Goal: Task Accomplishment & Management: Manage account settings

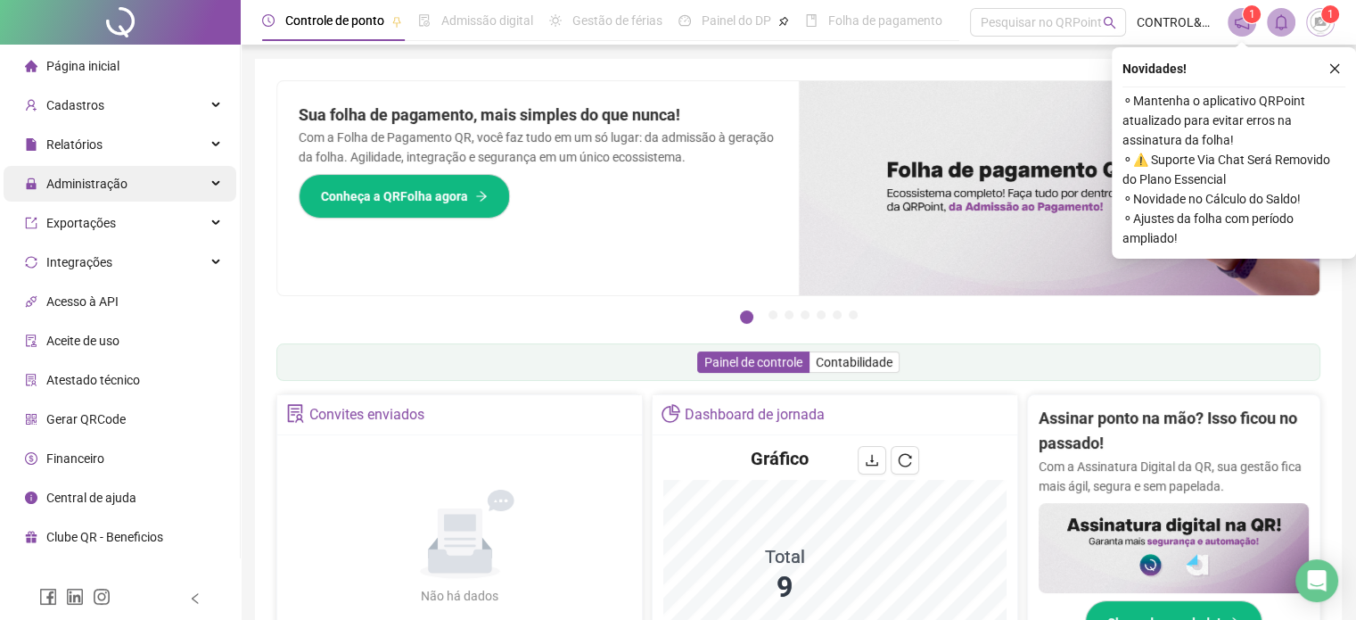
click at [81, 187] on span "Administração" at bounding box center [86, 184] width 81 height 14
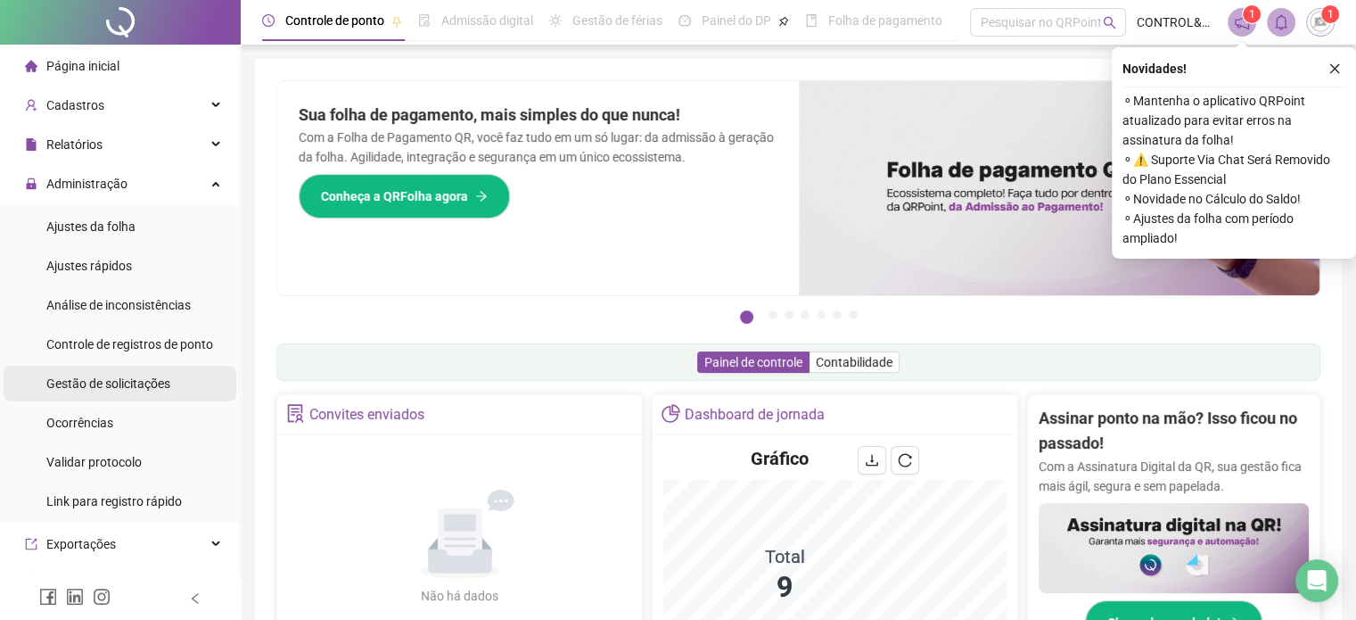
click at [109, 383] on span "Gestão de solicitações" at bounding box center [108, 383] width 124 height 14
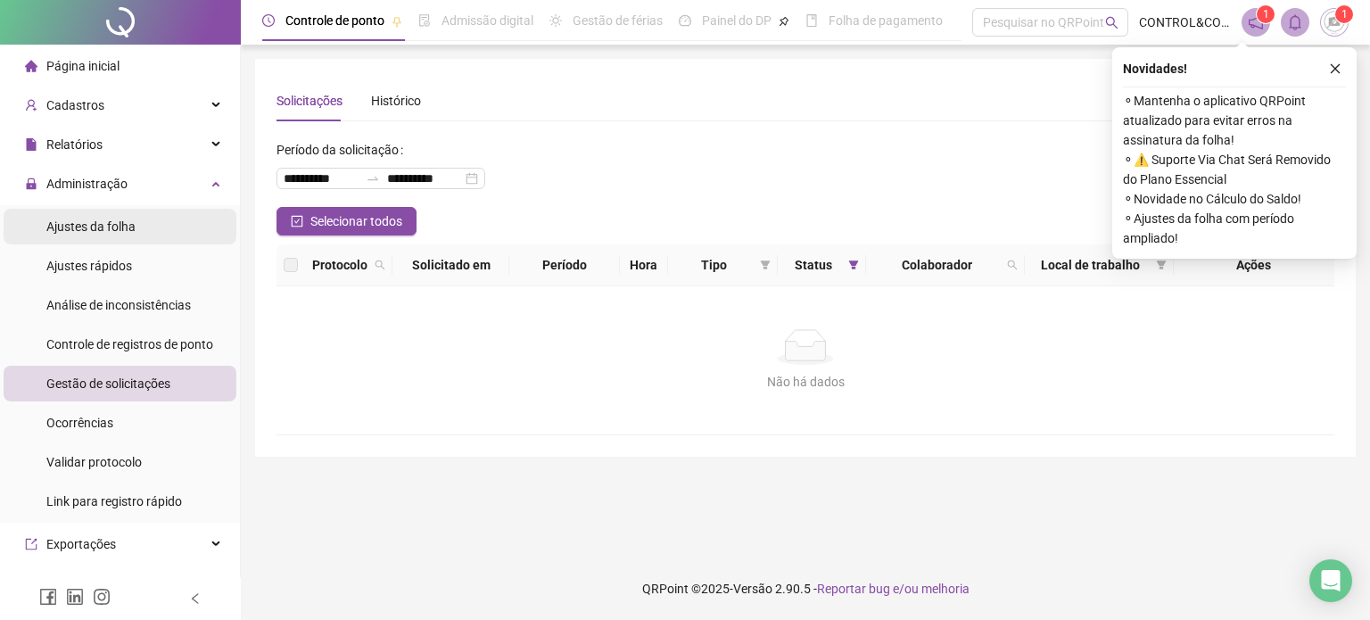
click at [89, 227] on span "Ajustes da folha" at bounding box center [90, 226] width 89 height 14
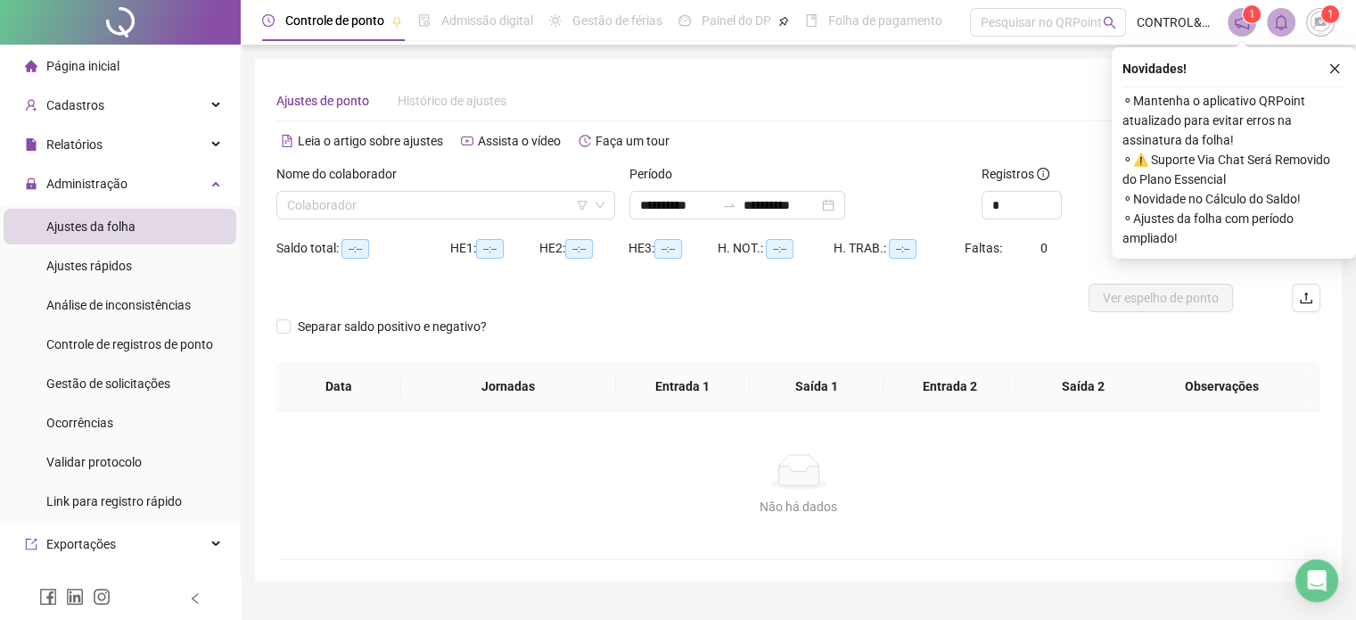
type input "**********"
click at [80, 144] on span "Relatórios" at bounding box center [74, 144] width 56 height 14
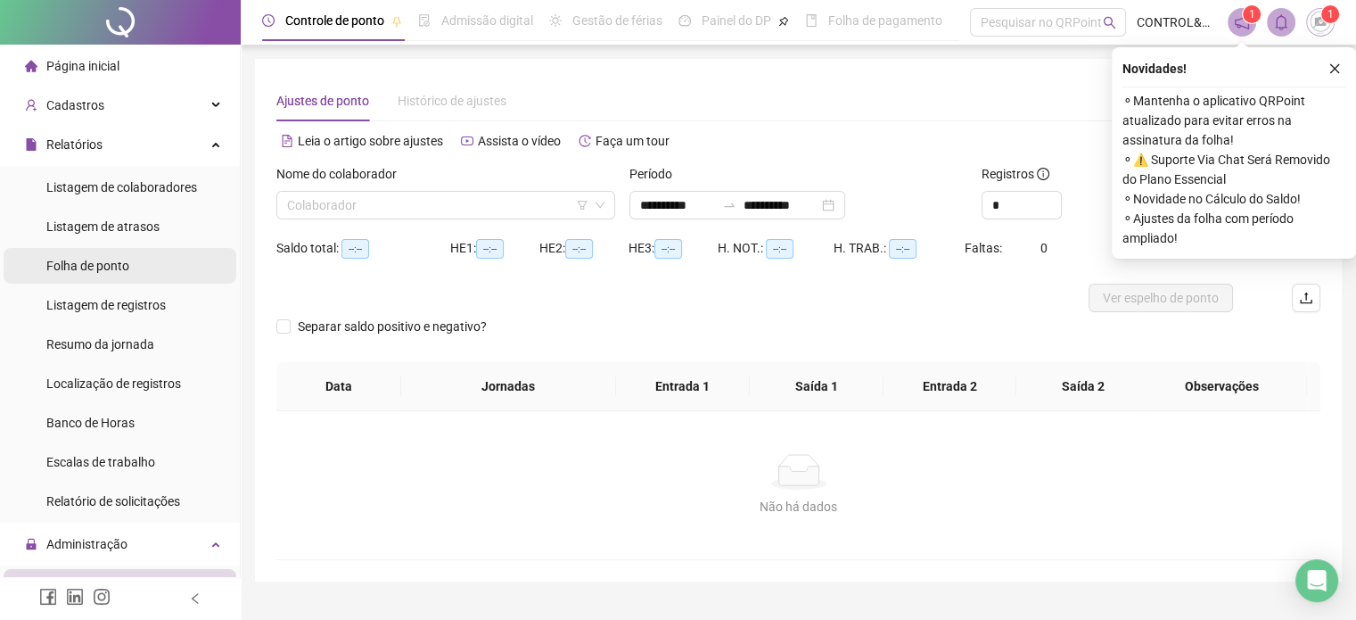
click at [85, 267] on span "Folha de ponto" at bounding box center [87, 266] width 83 height 14
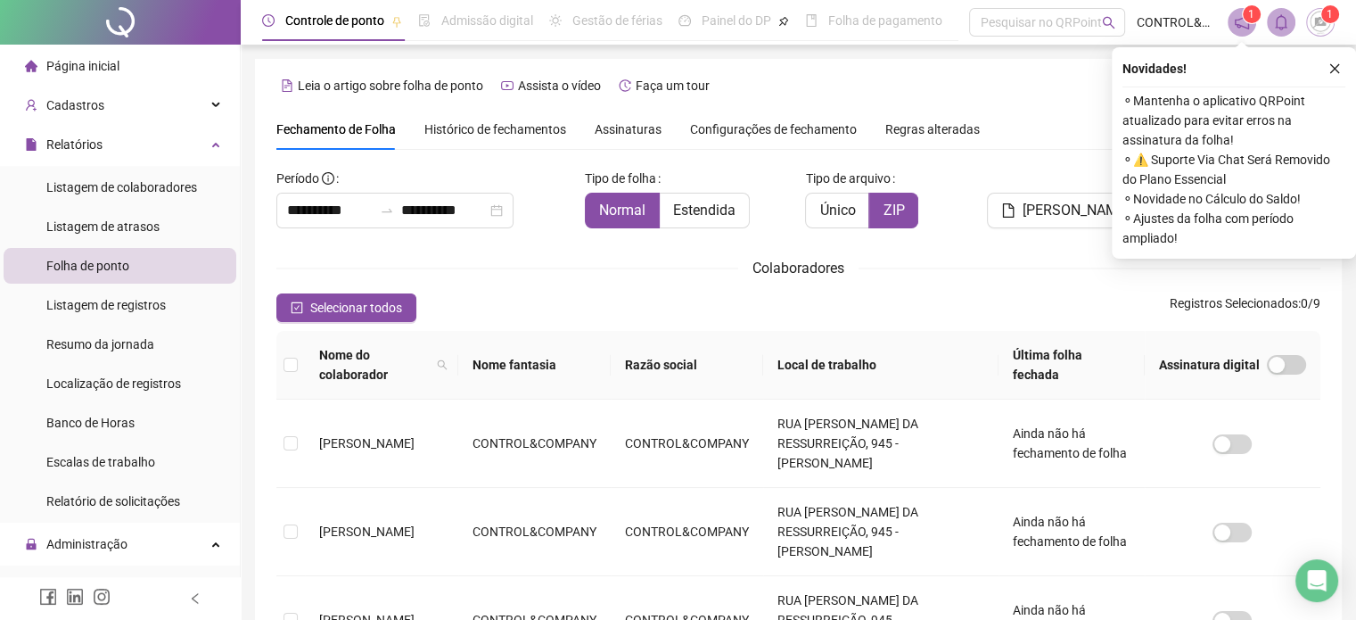
scroll to position [54, 0]
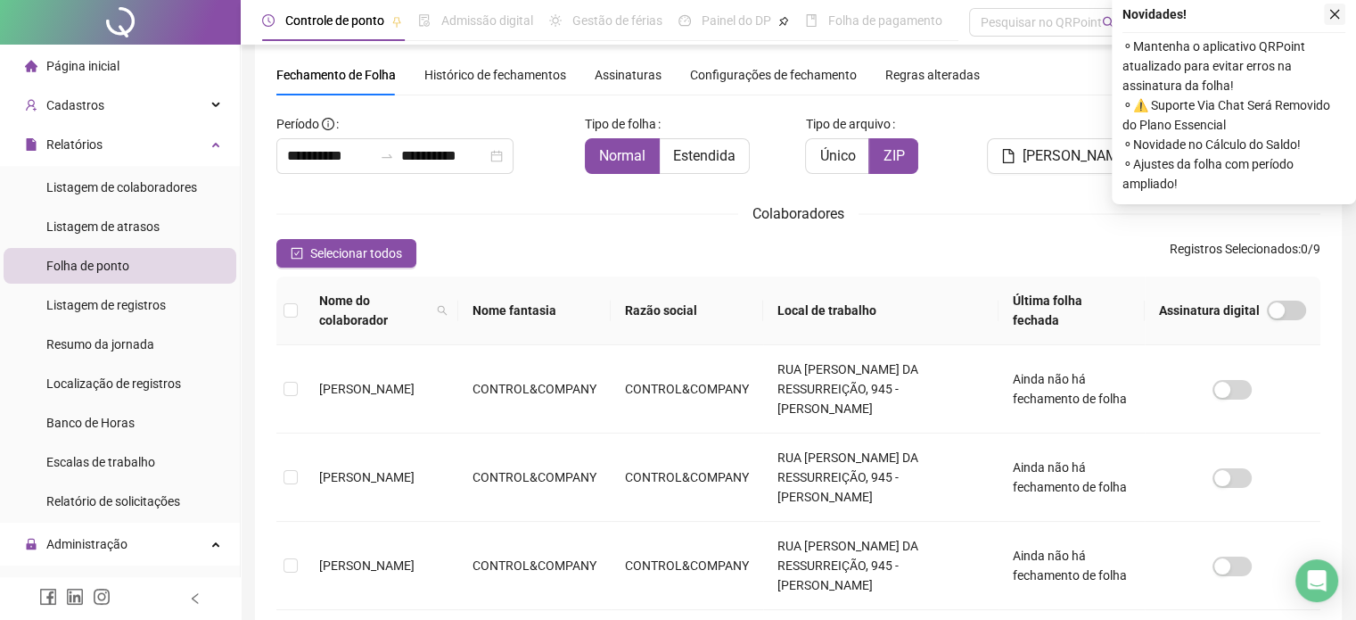
click at [1341, 11] on button "button" at bounding box center [1334, 14] width 21 height 21
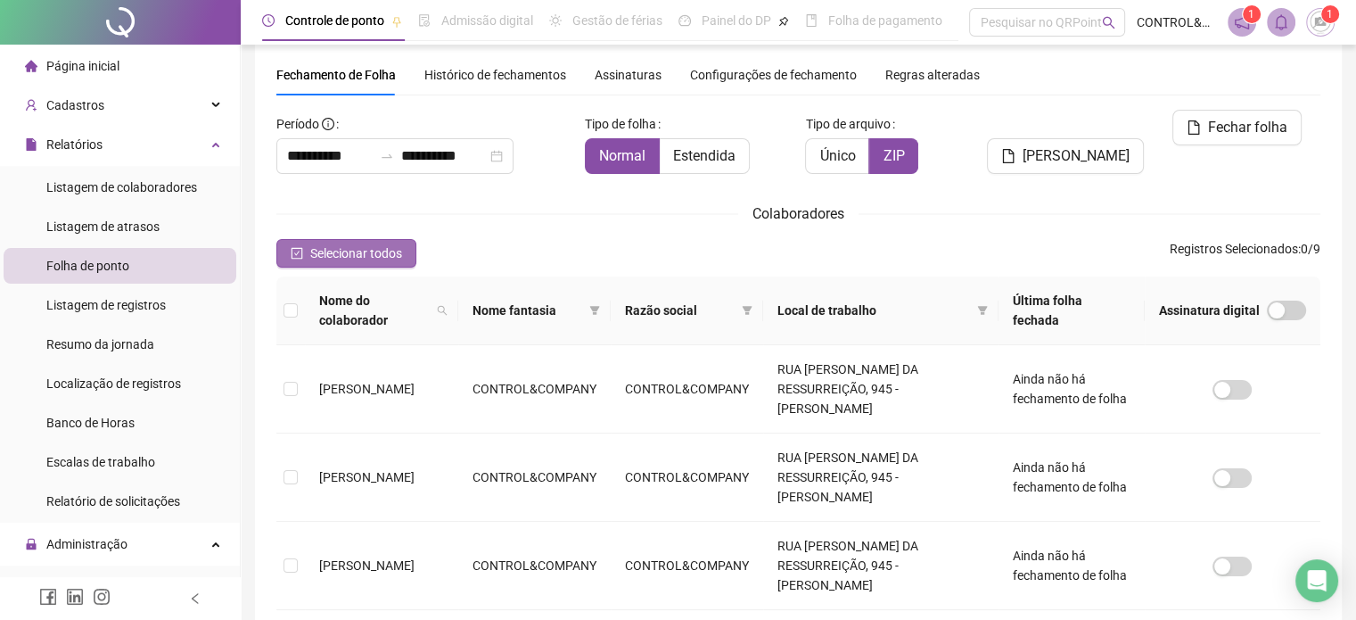
click at [310, 260] on span "Selecionar todos" at bounding box center [356, 253] width 92 height 20
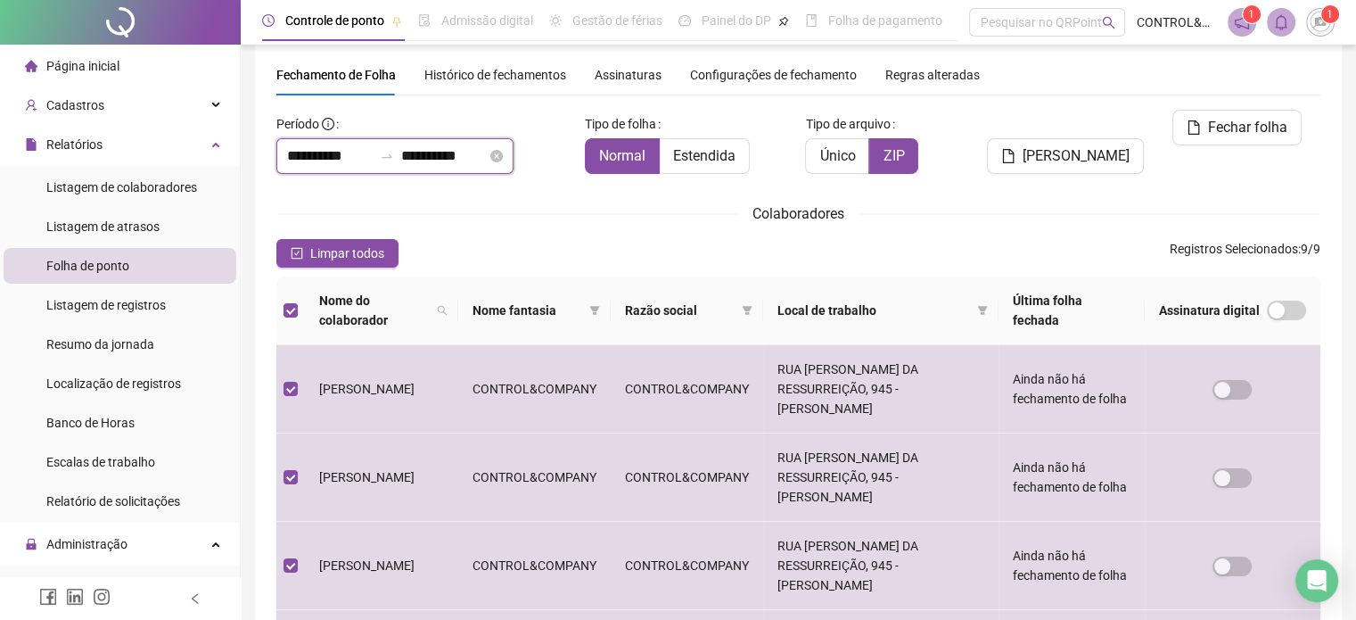
click at [366, 149] on input "**********" at bounding box center [330, 155] width 86 height 21
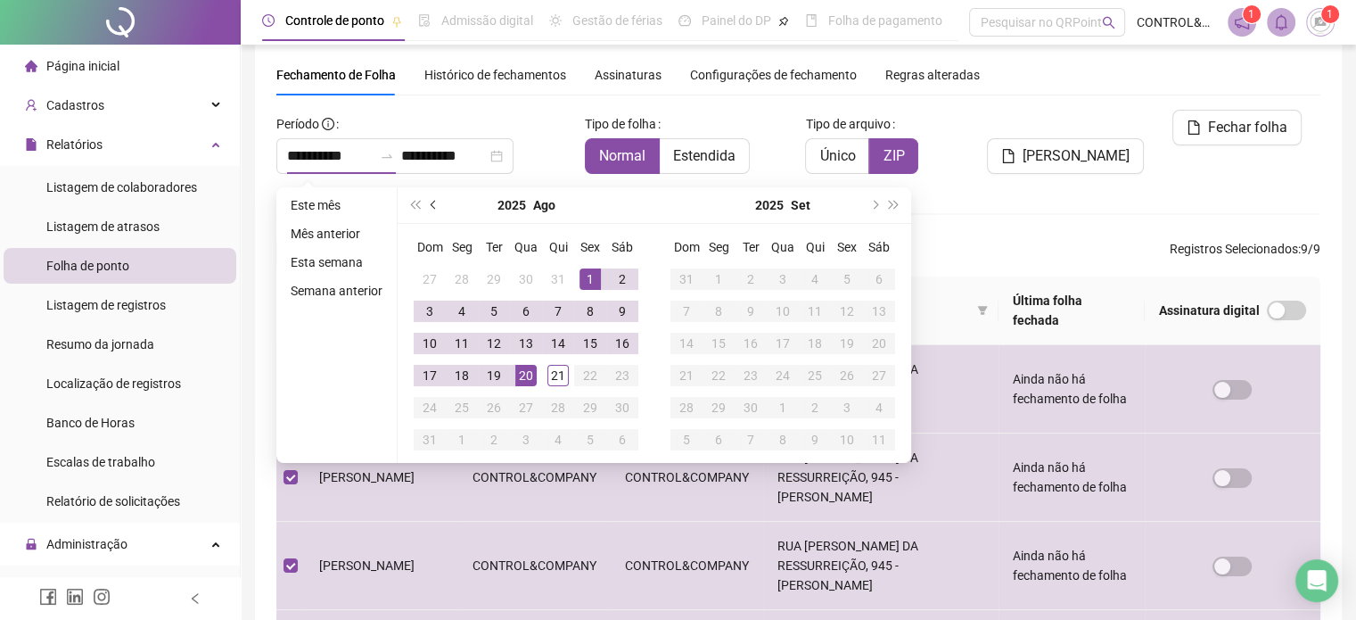
click at [428, 201] on button "prev-year" at bounding box center [434, 205] width 20 height 36
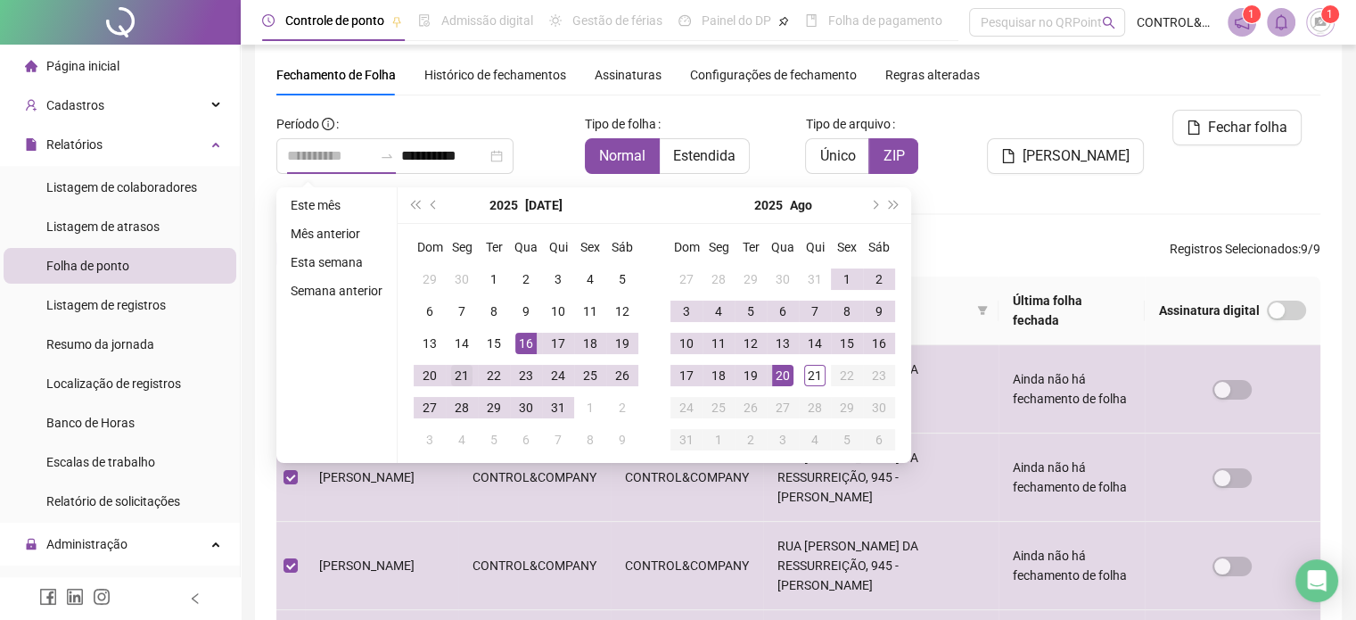
type input "**********"
click at [467, 374] on div "21" at bounding box center [461, 375] width 21 height 21
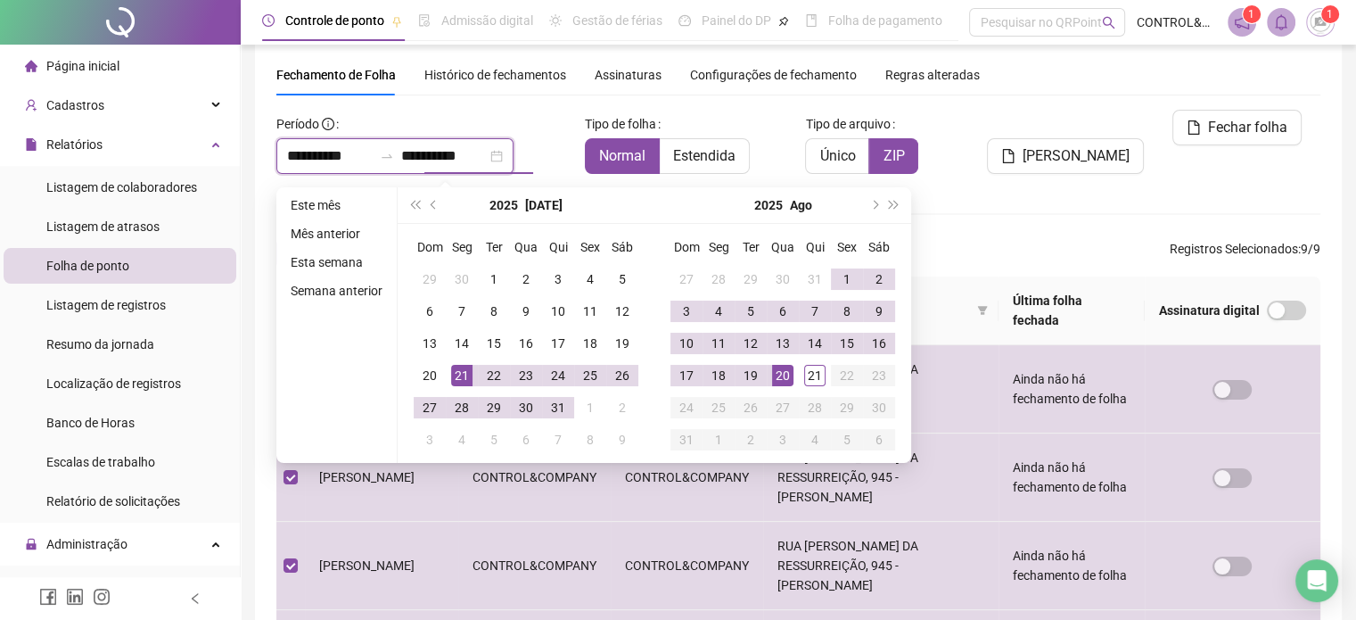
type input "**********"
click at [786, 374] on div "20" at bounding box center [782, 375] width 21 height 21
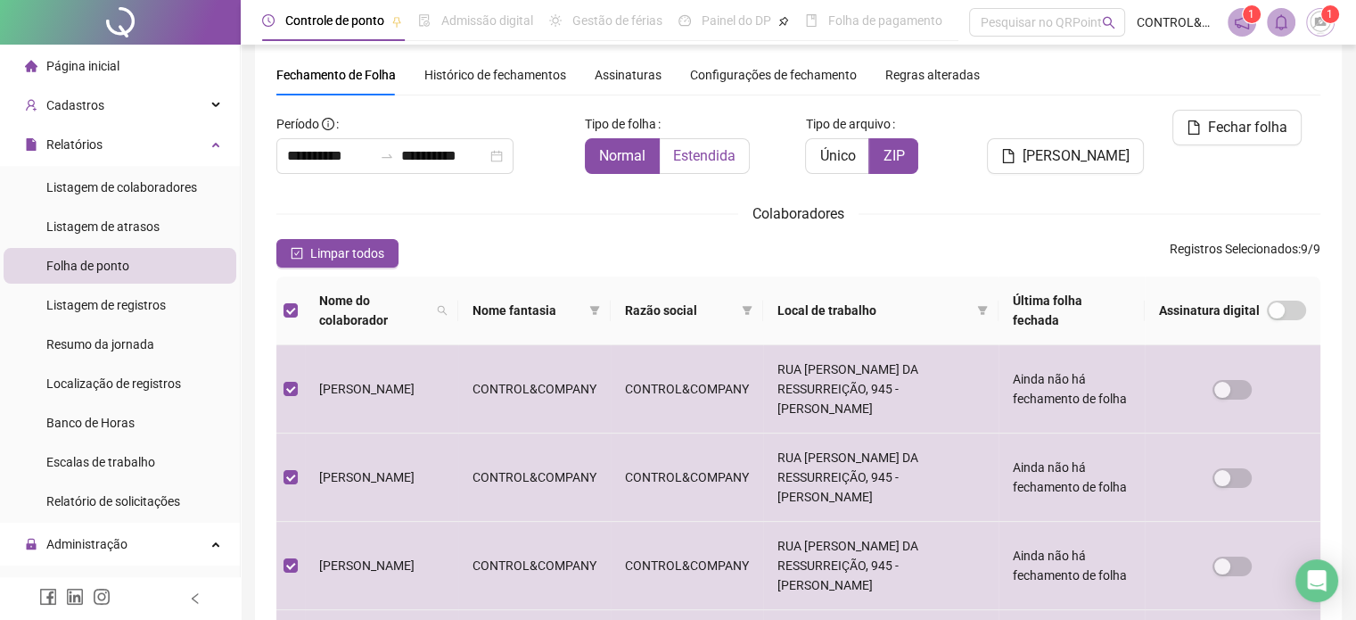
click at [670, 157] on label "Estendida" at bounding box center [705, 156] width 90 height 36
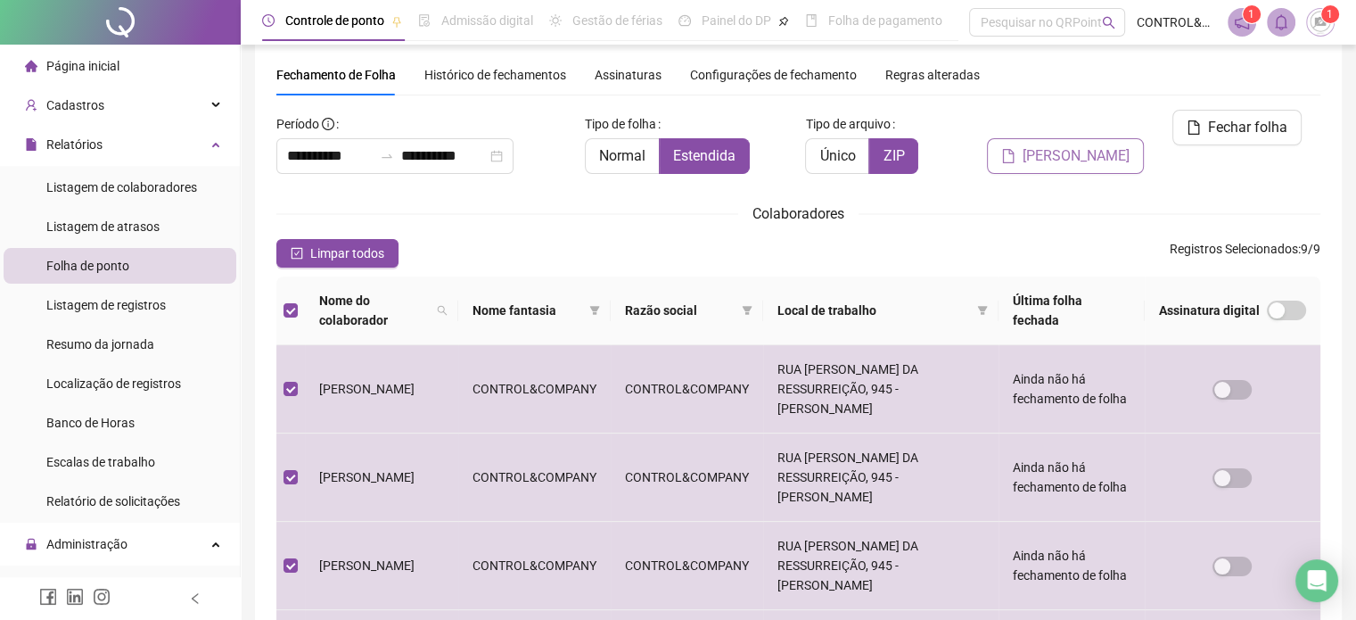
click at [1042, 145] on span "[PERSON_NAME]" at bounding box center [1076, 155] width 107 height 21
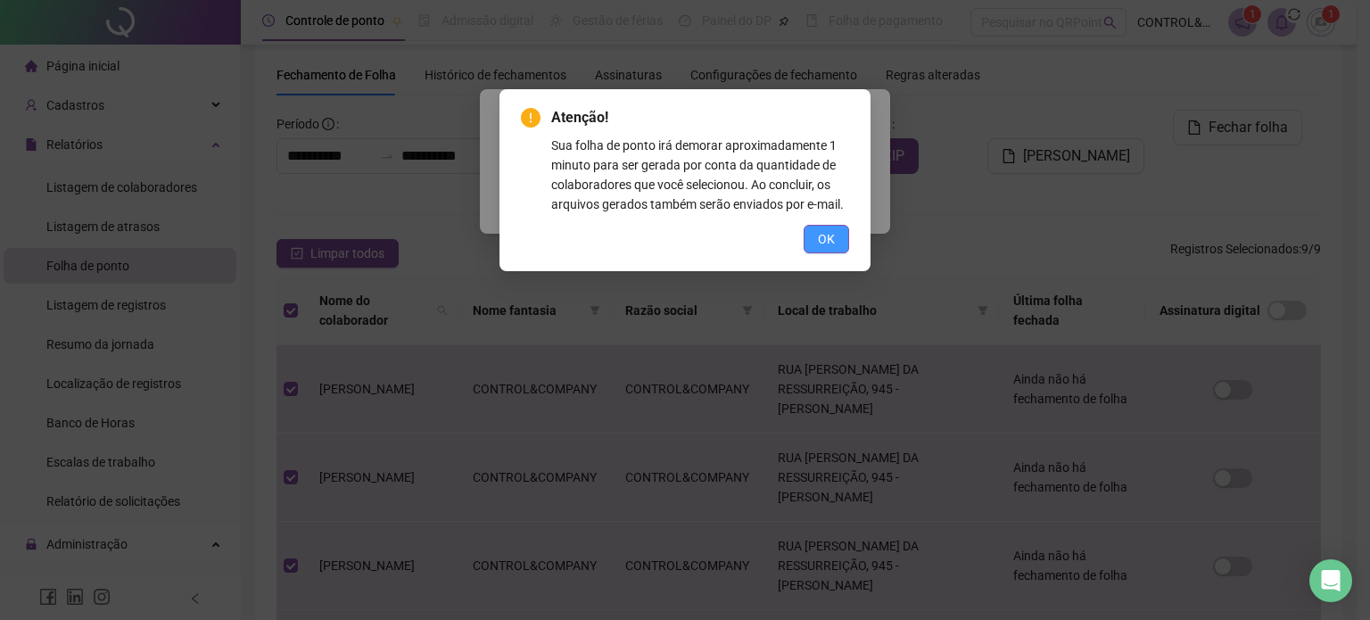
click at [817, 227] on button "OK" at bounding box center [825, 239] width 45 height 29
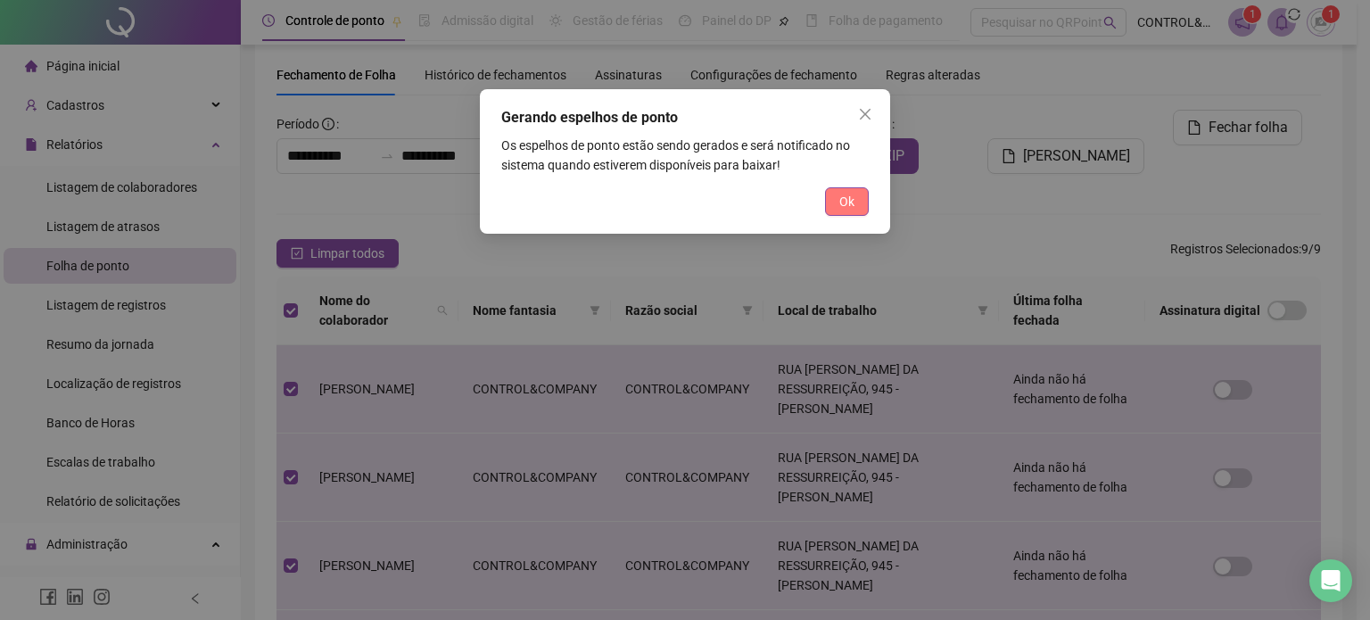
click at [835, 204] on button "Ok" at bounding box center [847, 201] width 44 height 29
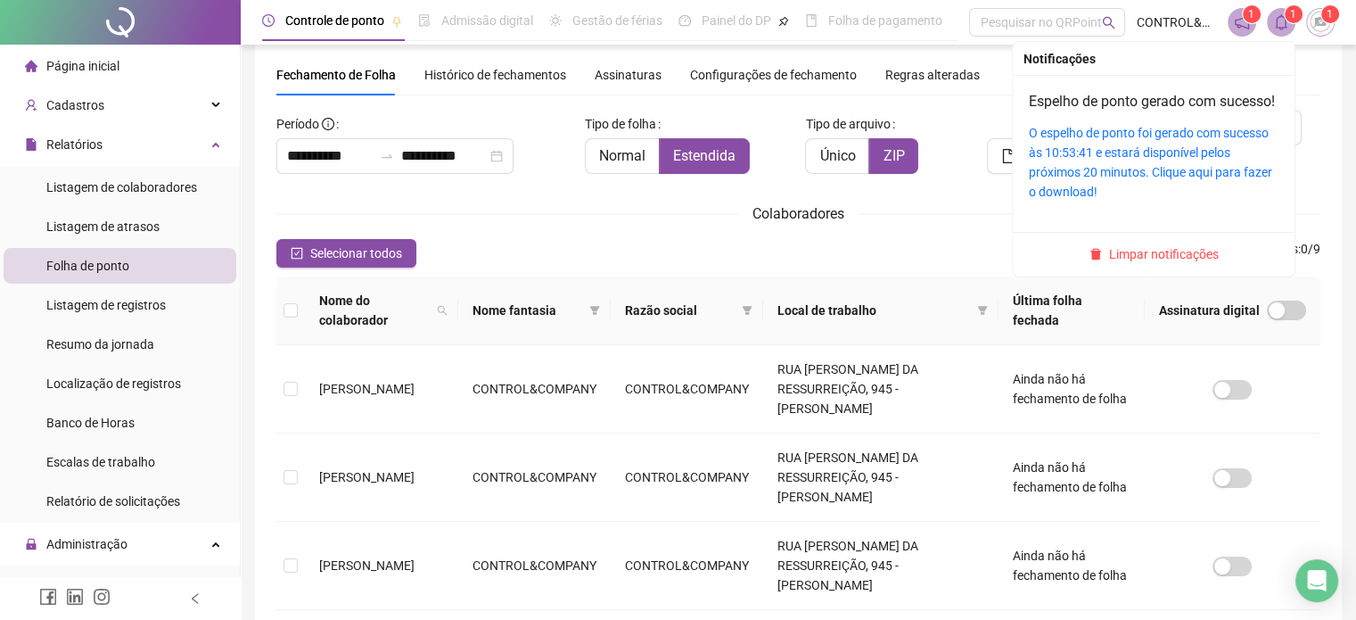
click at [1284, 21] on icon "bell" at bounding box center [1281, 22] width 16 height 16
click at [1117, 160] on link "O espelho de ponto foi gerado com sucesso às 10:53:41 e estará disponível pelos…" at bounding box center [1150, 162] width 243 height 73
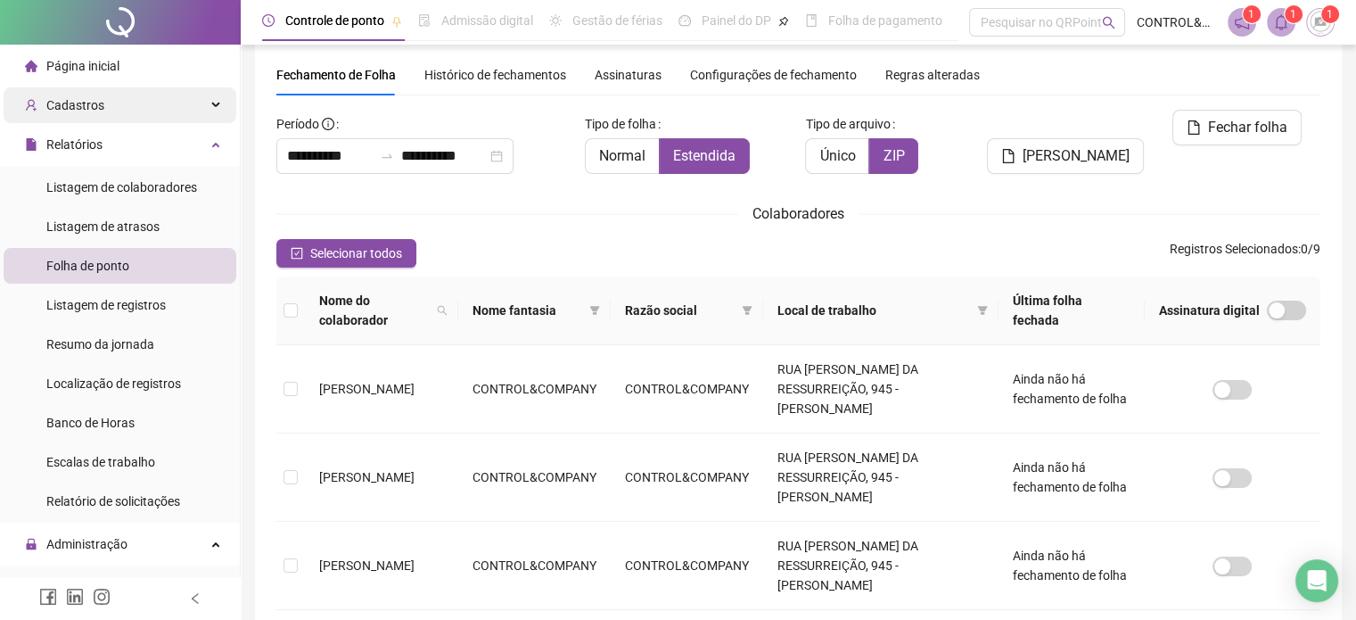
click at [93, 103] on span "Cadastros" at bounding box center [75, 105] width 58 height 14
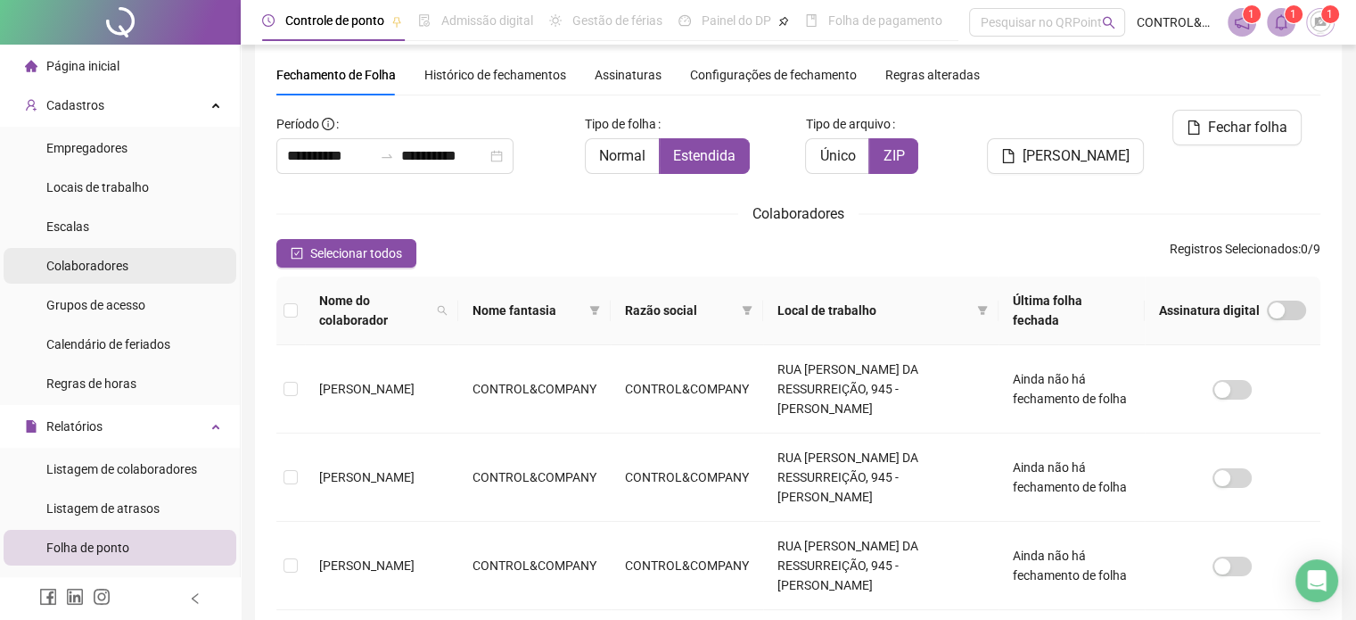
click at [123, 268] on span "Colaboradores" at bounding box center [87, 266] width 82 height 14
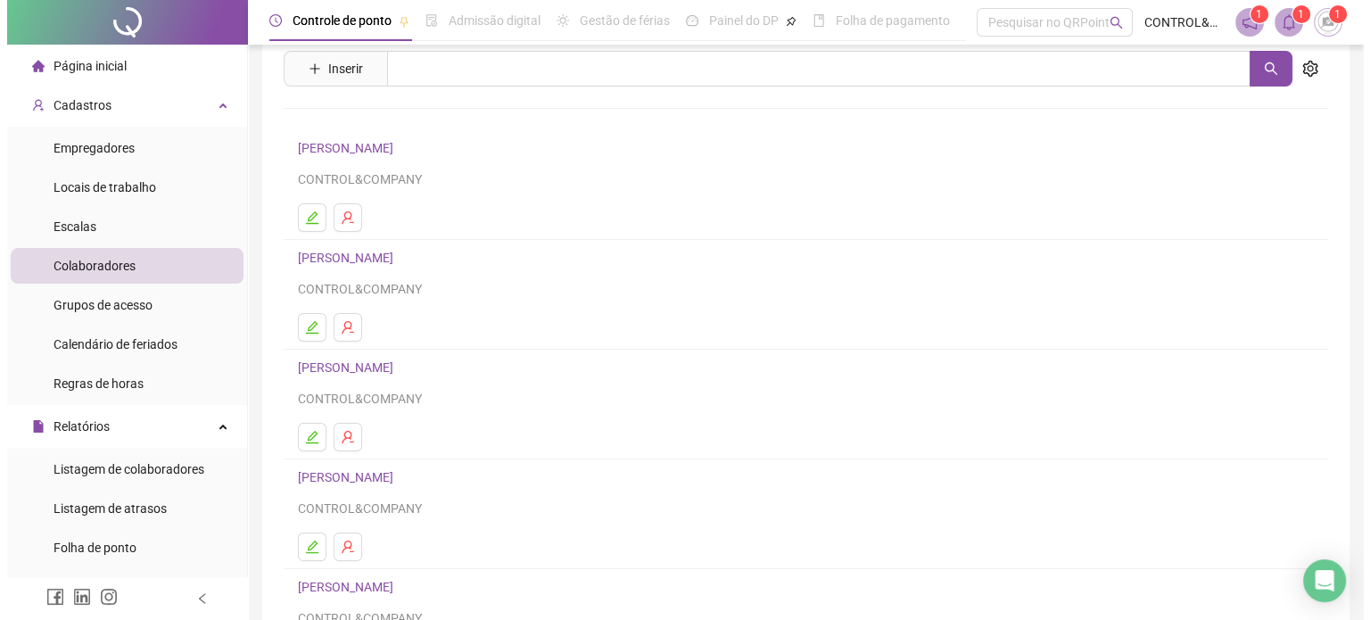
scroll to position [89, 0]
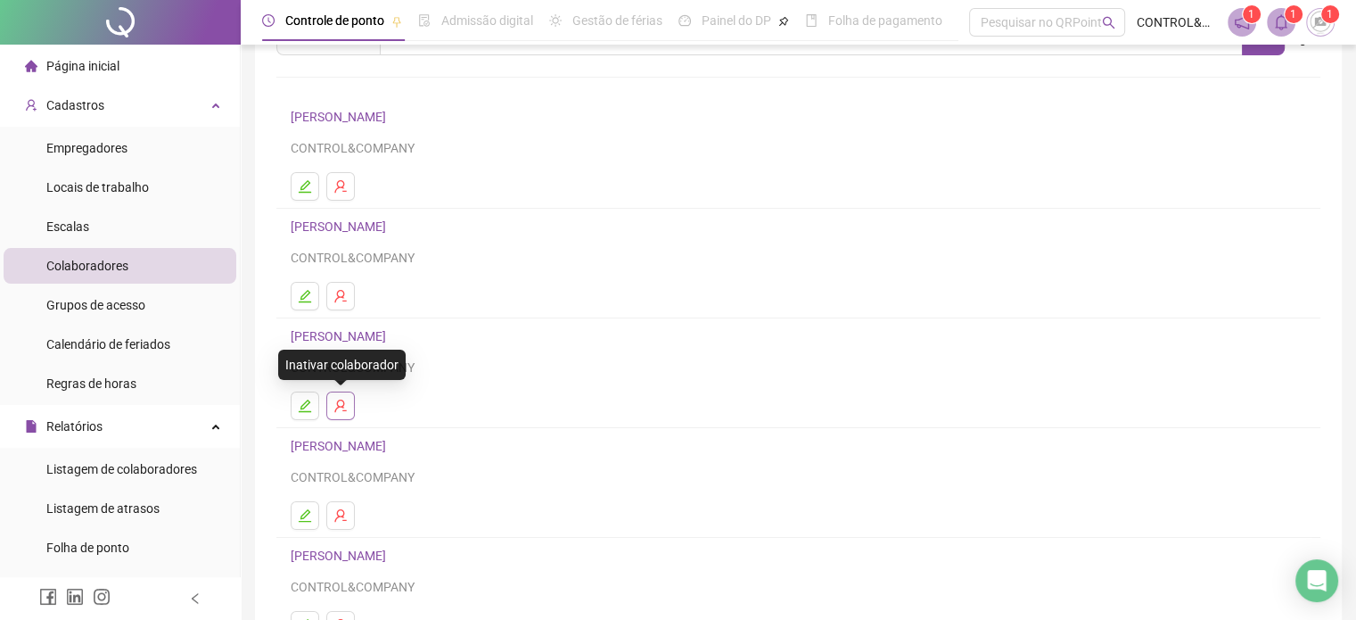
click at [342, 402] on icon "user-delete" at bounding box center [340, 406] width 14 height 14
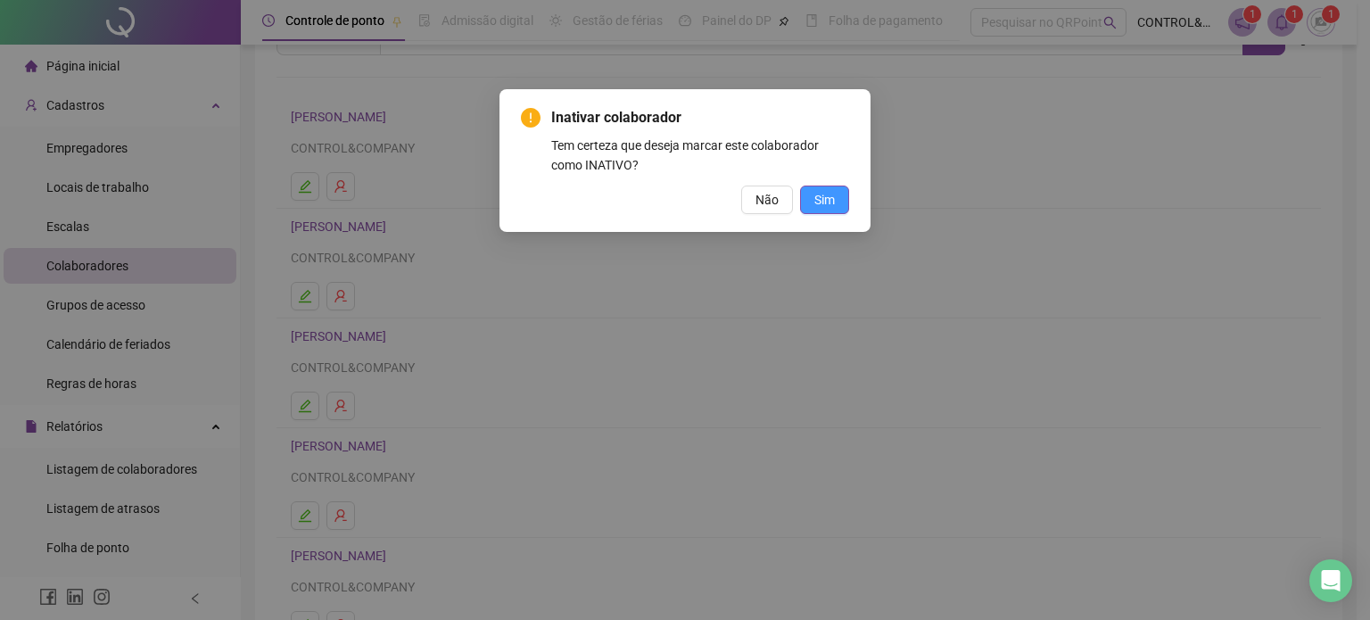
click at [828, 202] on span "Sim" at bounding box center [824, 200] width 21 height 20
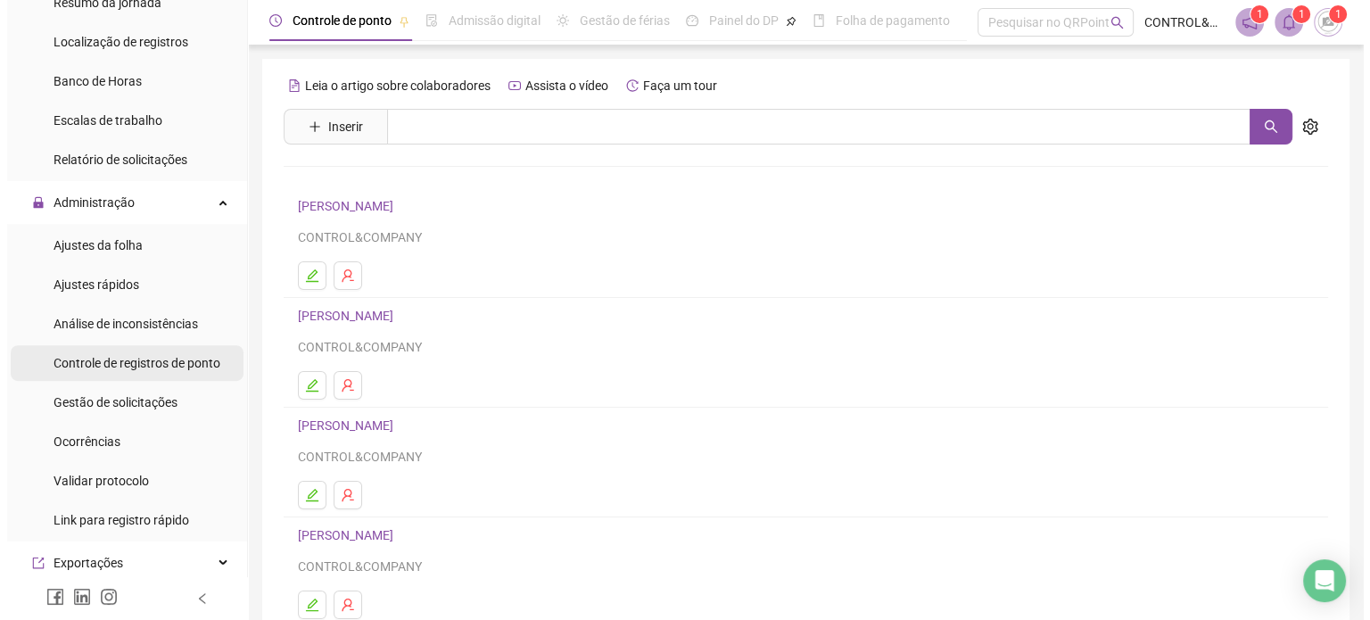
scroll to position [624, 0]
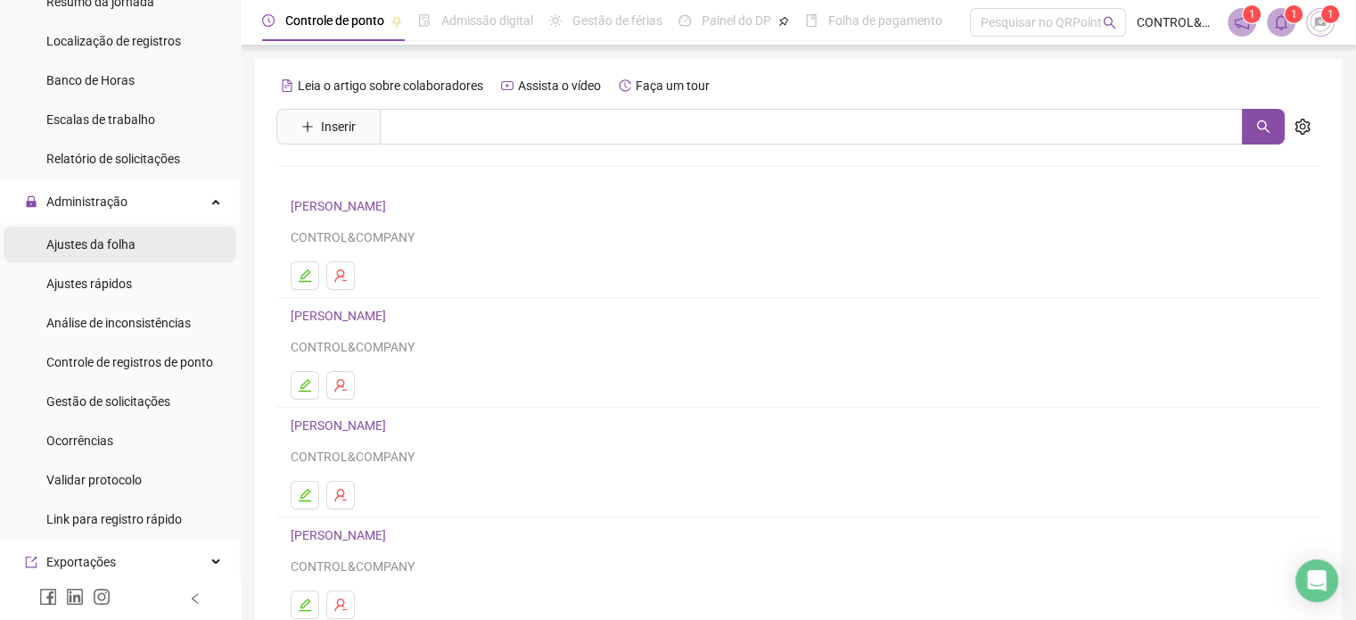
click at [86, 243] on span "Ajustes da folha" at bounding box center [90, 244] width 89 height 14
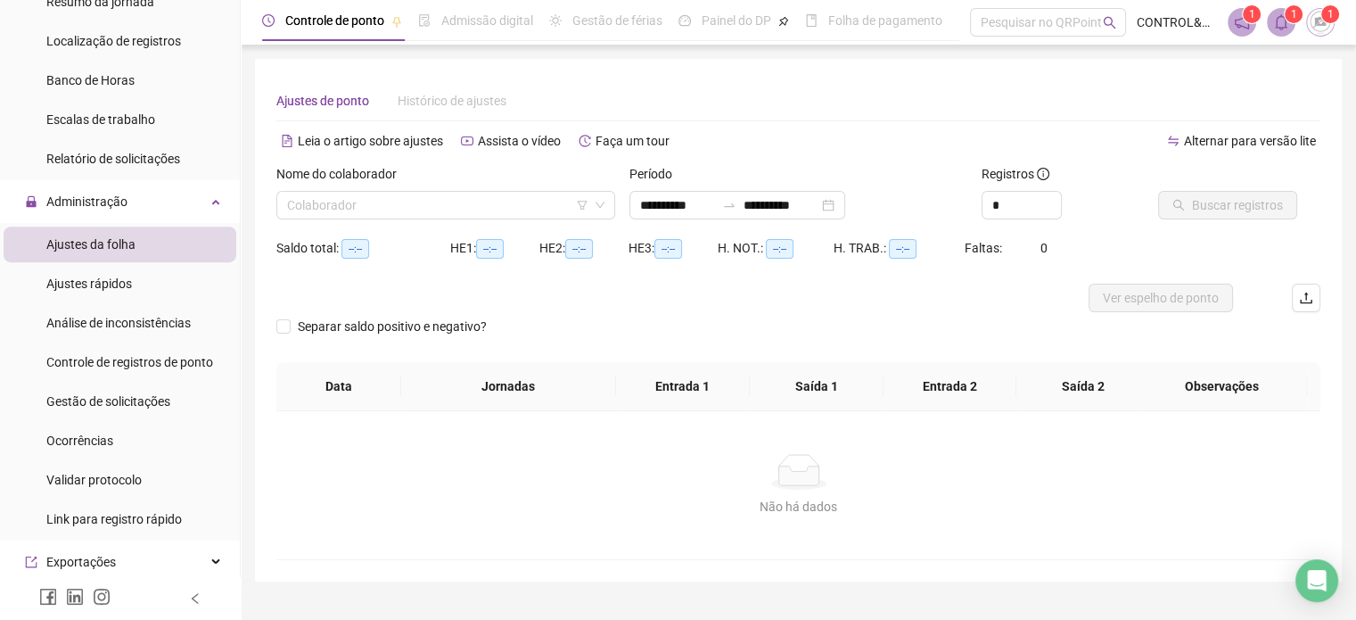
type input "**********"
click at [315, 207] on input "search" at bounding box center [437, 205] width 301 height 27
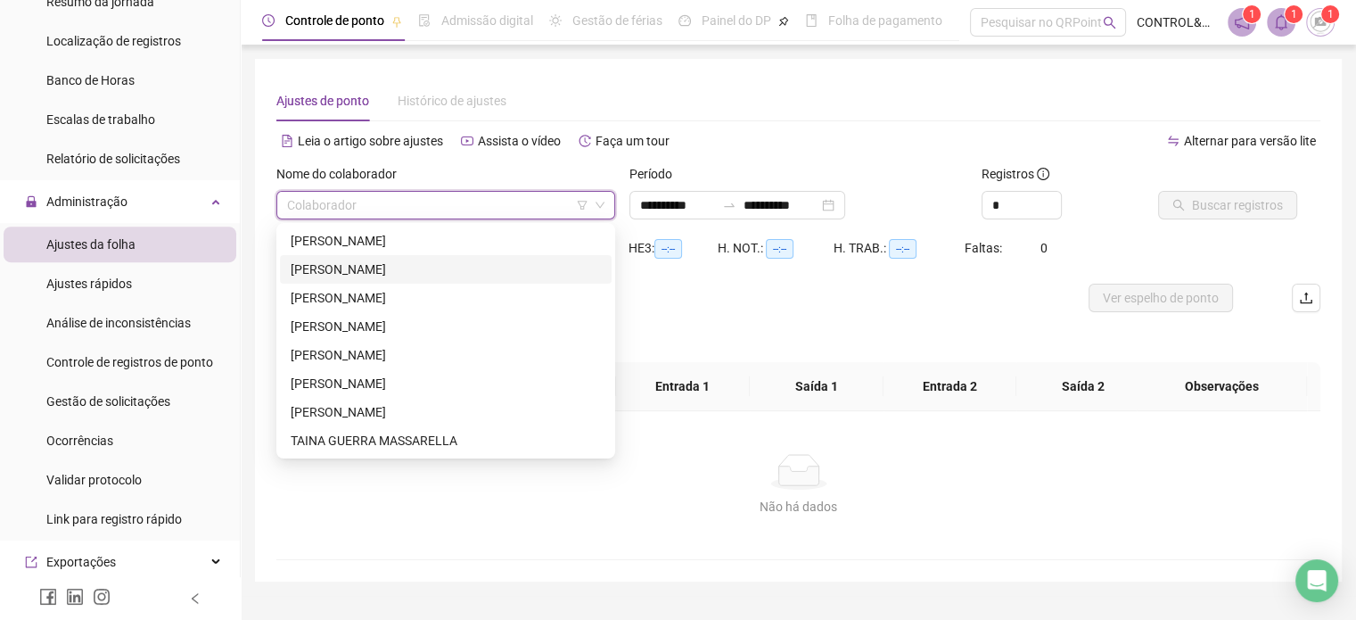
click at [339, 279] on div "[PERSON_NAME]" at bounding box center [446, 269] width 332 height 29
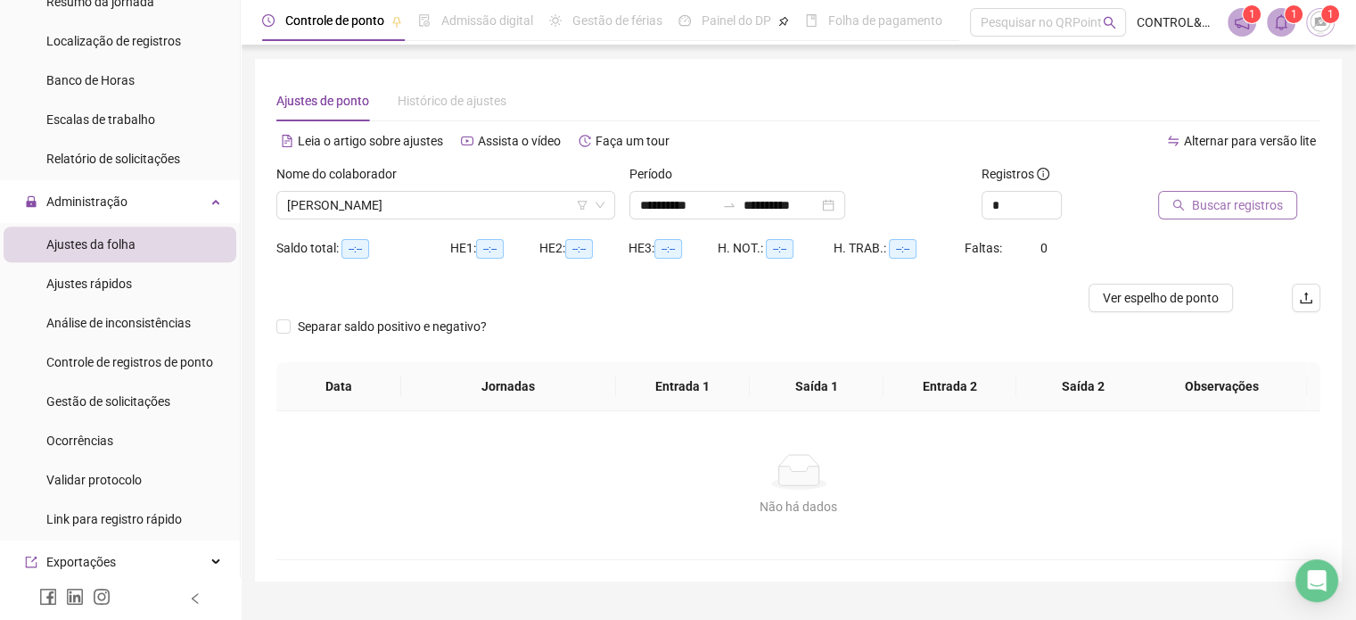
click at [1213, 196] on span "Buscar registros" at bounding box center [1237, 205] width 91 height 20
